Goal: Information Seeking & Learning: Find specific fact

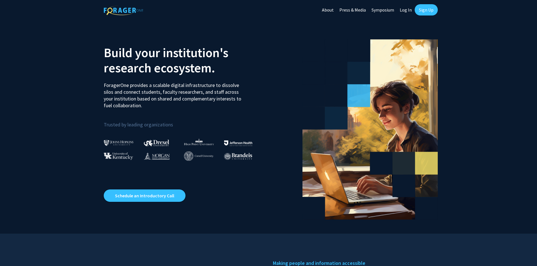
click at [407, 12] on link "Log In" at bounding box center [406, 10] width 18 height 20
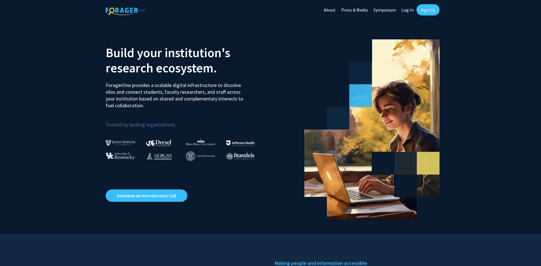
select select
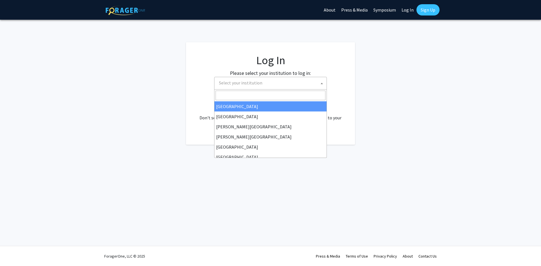
click at [279, 84] on span "Select your institution" at bounding box center [272, 83] width 110 height 12
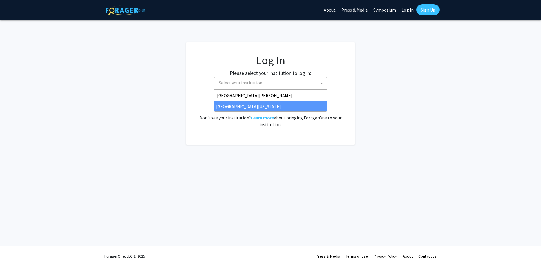
type input "[GEOGRAPHIC_DATA][PERSON_NAME]"
select select "31"
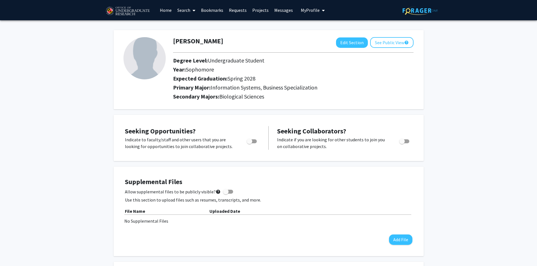
click at [190, 12] on link "Search" at bounding box center [186, 10] width 24 height 20
click at [189, 24] on span "Faculty/Staff" at bounding box center [194, 25] width 41 height 11
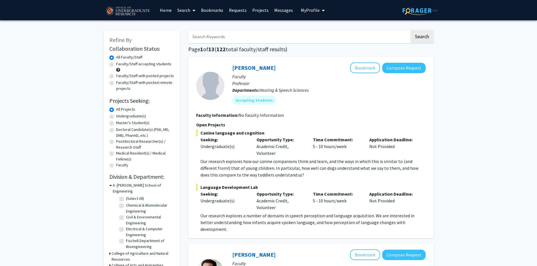
click at [218, 37] on input "Search Keywords" at bounding box center [298, 36] width 221 height 13
type input "megaly toro"
click at [410, 30] on button "Search" at bounding box center [421, 36] width 23 height 13
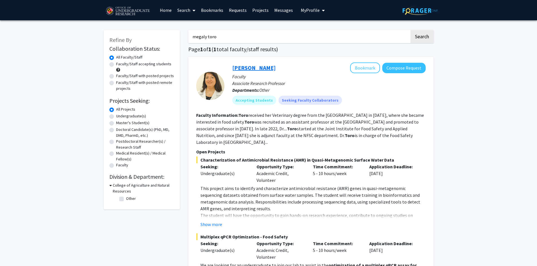
click at [243, 68] on link "Magaly Toro" at bounding box center [253, 67] width 43 height 7
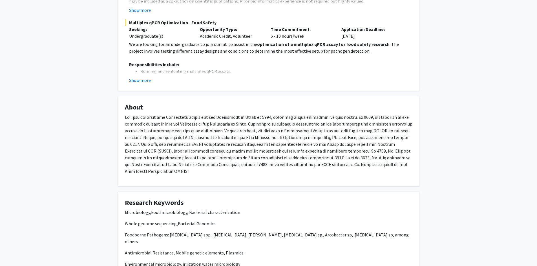
scroll to position [86, 0]
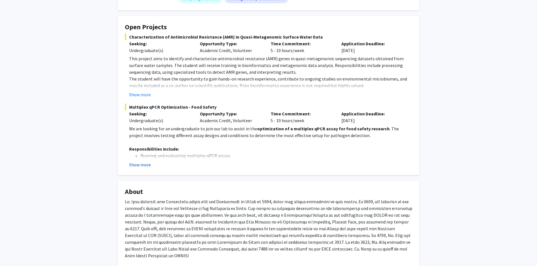
click at [143, 165] on button "Show more" at bounding box center [140, 164] width 22 height 7
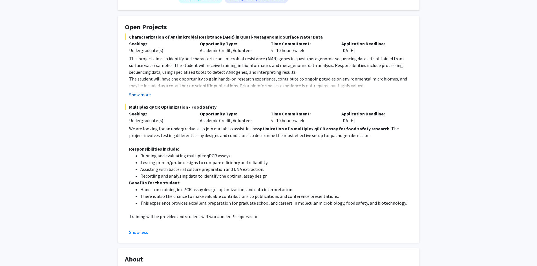
click at [145, 96] on button "Show more" at bounding box center [140, 94] width 22 height 7
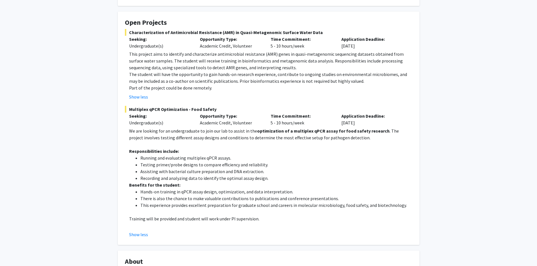
scroll to position [0, 0]
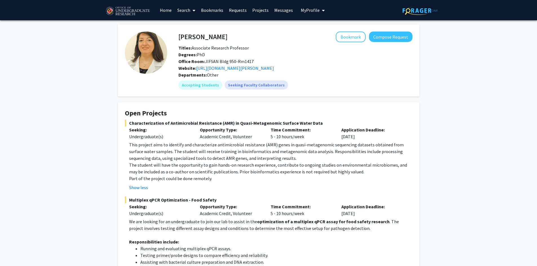
click at [204, 35] on h4 "Magaly Toro" at bounding box center [202, 37] width 49 height 10
click at [208, 64] on span "Office Room: JIFSAN Bldg 950-Rm1417" at bounding box center [215, 62] width 75 height 6
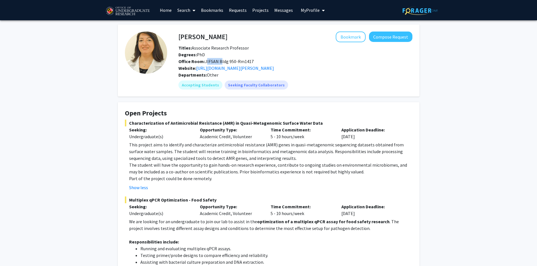
click at [215, 59] on span "Office Room: JIFSAN Bldg 950-Rm1417" at bounding box center [215, 62] width 75 height 6
drag, startPoint x: 205, startPoint y: 61, endPoint x: 234, endPoint y: 61, distance: 29.6
click at [234, 61] on span "Office Room: JIFSAN Bldg 950-Rm1417" at bounding box center [215, 62] width 75 height 6
click at [214, 61] on span "Office Room: JIFSAN Bldg 950-Rm1417" at bounding box center [215, 62] width 75 height 6
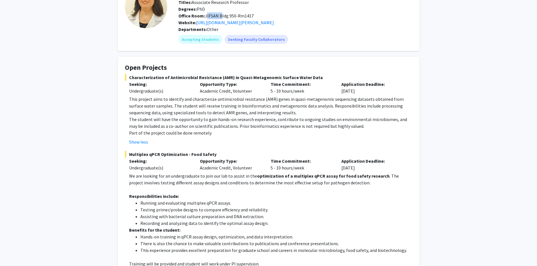
scroll to position [56, 0]
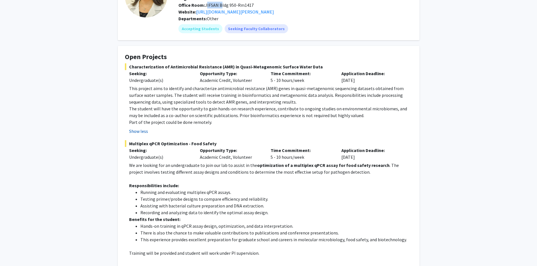
click at [141, 133] on button "Show less" at bounding box center [138, 131] width 19 height 7
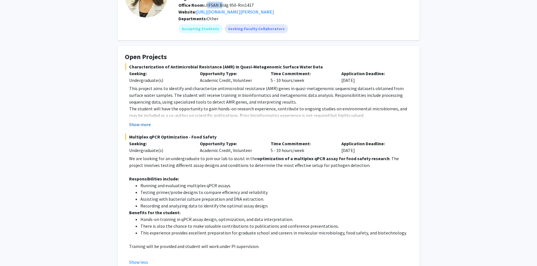
click at [142, 126] on button "Show more" at bounding box center [140, 124] width 22 height 7
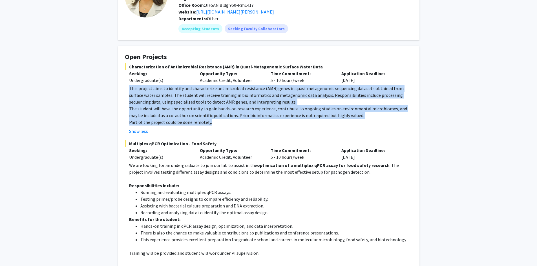
drag, startPoint x: 217, startPoint y: 125, endPoint x: 126, endPoint y: 85, distance: 100.1
click at [126, 85] on fg-read-more "This project aims to identify and characterize antimicrobial resistance (AMR) g…" at bounding box center [268, 110] width 287 height 50
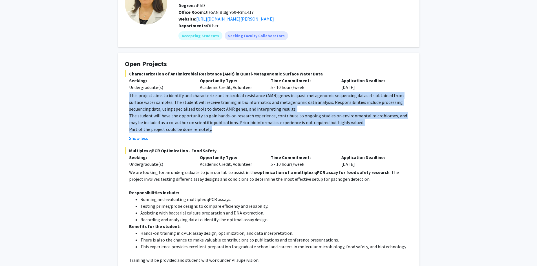
scroll to position [0, 0]
